Goal: Information Seeking & Learning: Learn about a topic

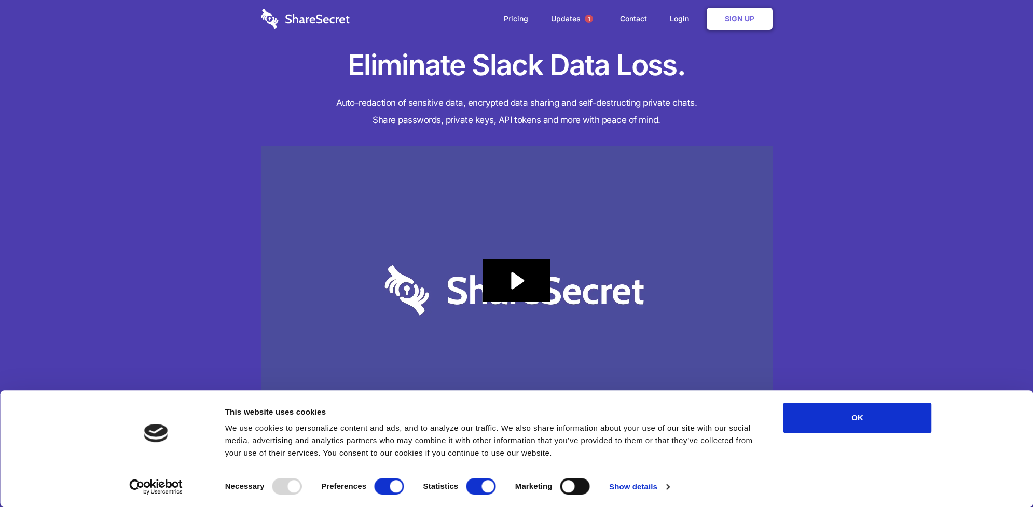
click at [514, 20] on link "Pricing" at bounding box center [515, 19] width 45 height 32
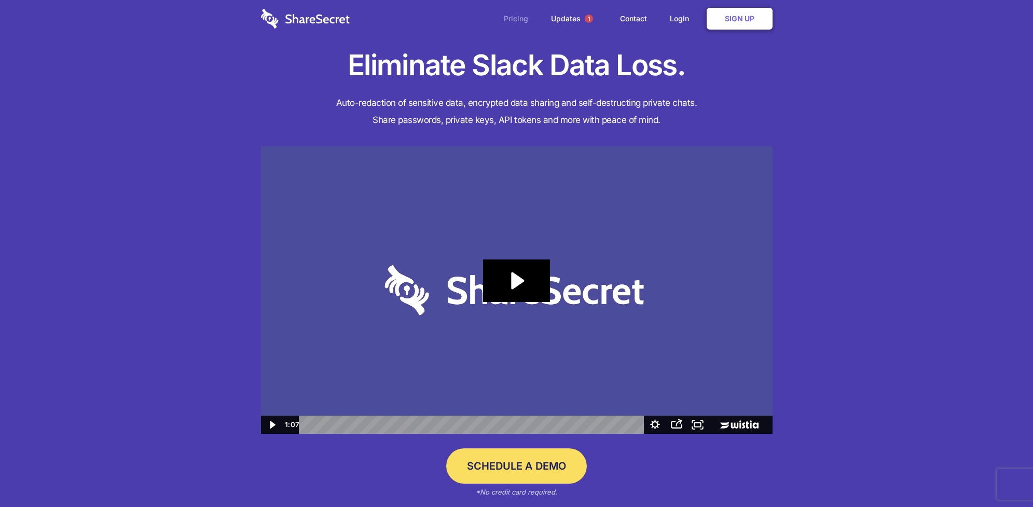
click at [512, 18] on link "Pricing" at bounding box center [515, 19] width 45 height 32
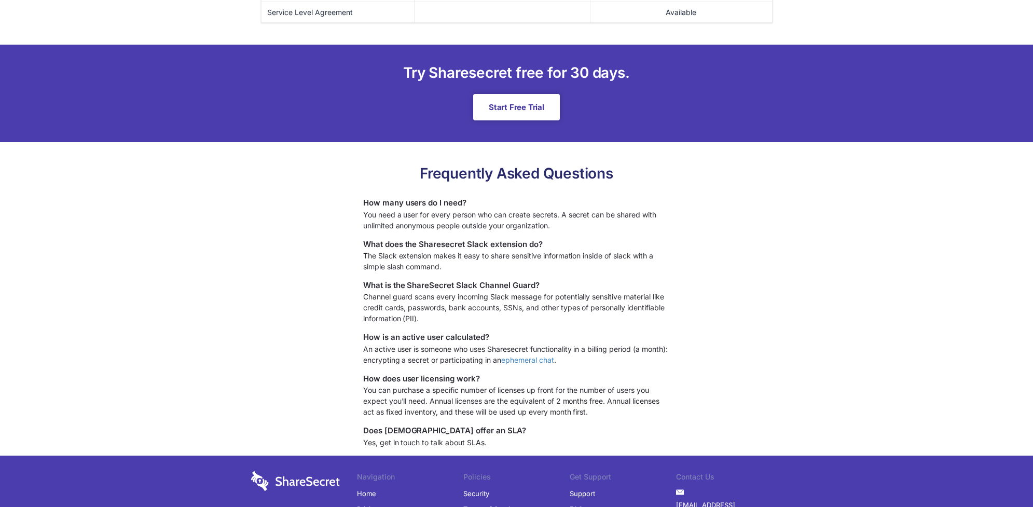
scroll to position [776, 0]
